Goal: Navigation & Orientation: Find specific page/section

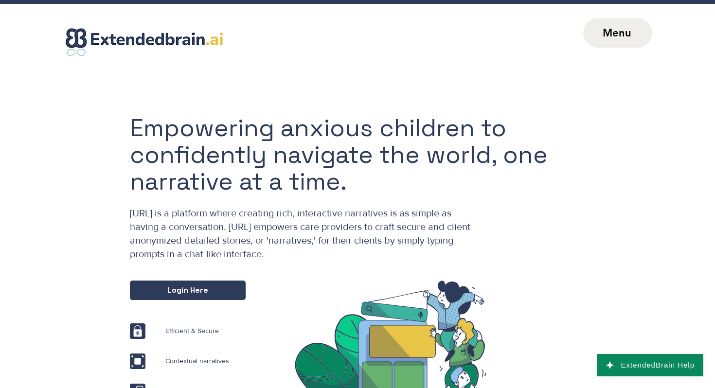
click at [592, 25] on span "Menu" at bounding box center [617, 33] width 69 height 30
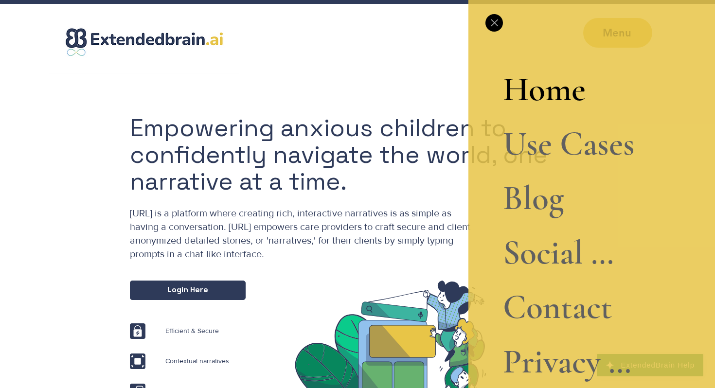
scroll to position [1, 0]
click at [557, 254] on link "Social Narrative" at bounding box center [569, 252] width 132 height 54
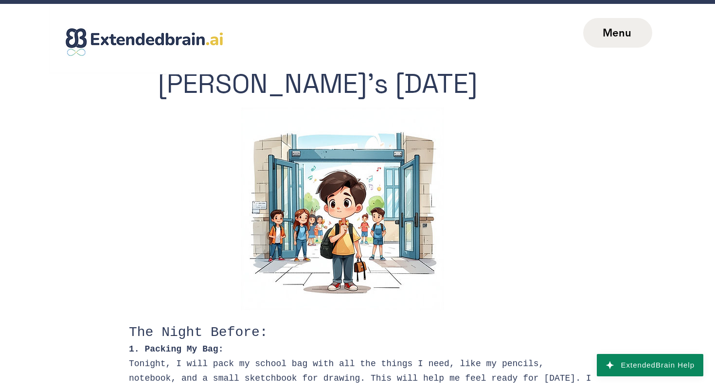
click at [604, 23] on span "Menu" at bounding box center [617, 33] width 69 height 30
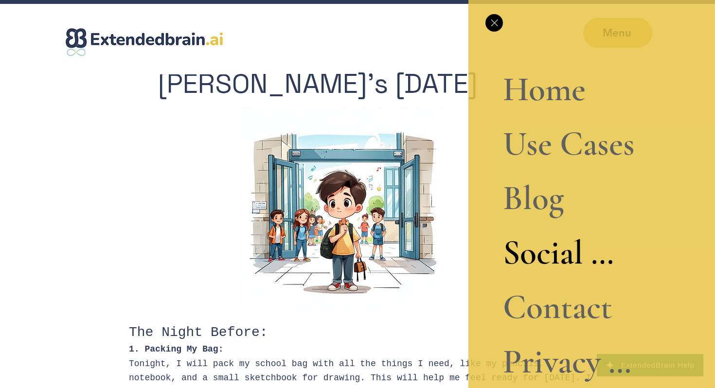
click at [533, 200] on link "Blog" at bounding box center [569, 198] width 132 height 54
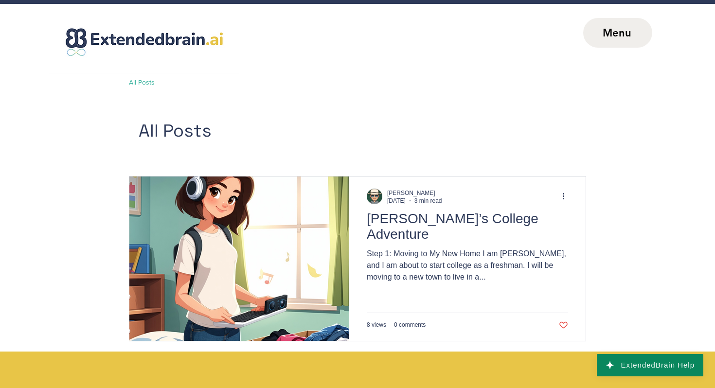
click at [628, 38] on span "Menu" at bounding box center [616, 32] width 29 height 13
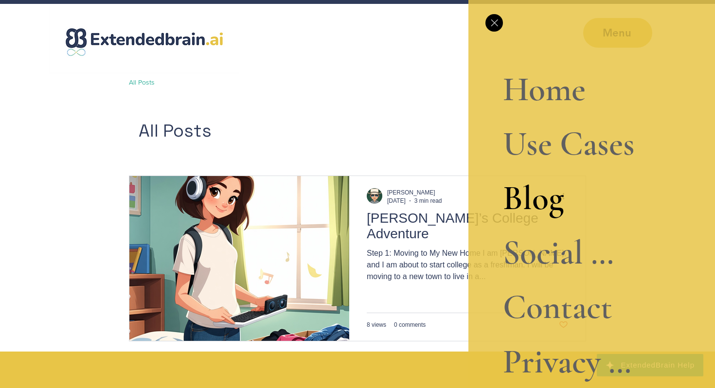
click at [554, 317] on link "Contact" at bounding box center [569, 307] width 132 height 54
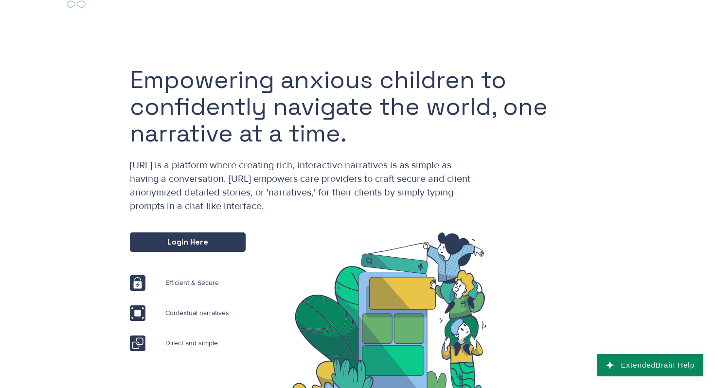
scroll to position [66, 0]
